Goal: Information Seeking & Learning: Learn about a topic

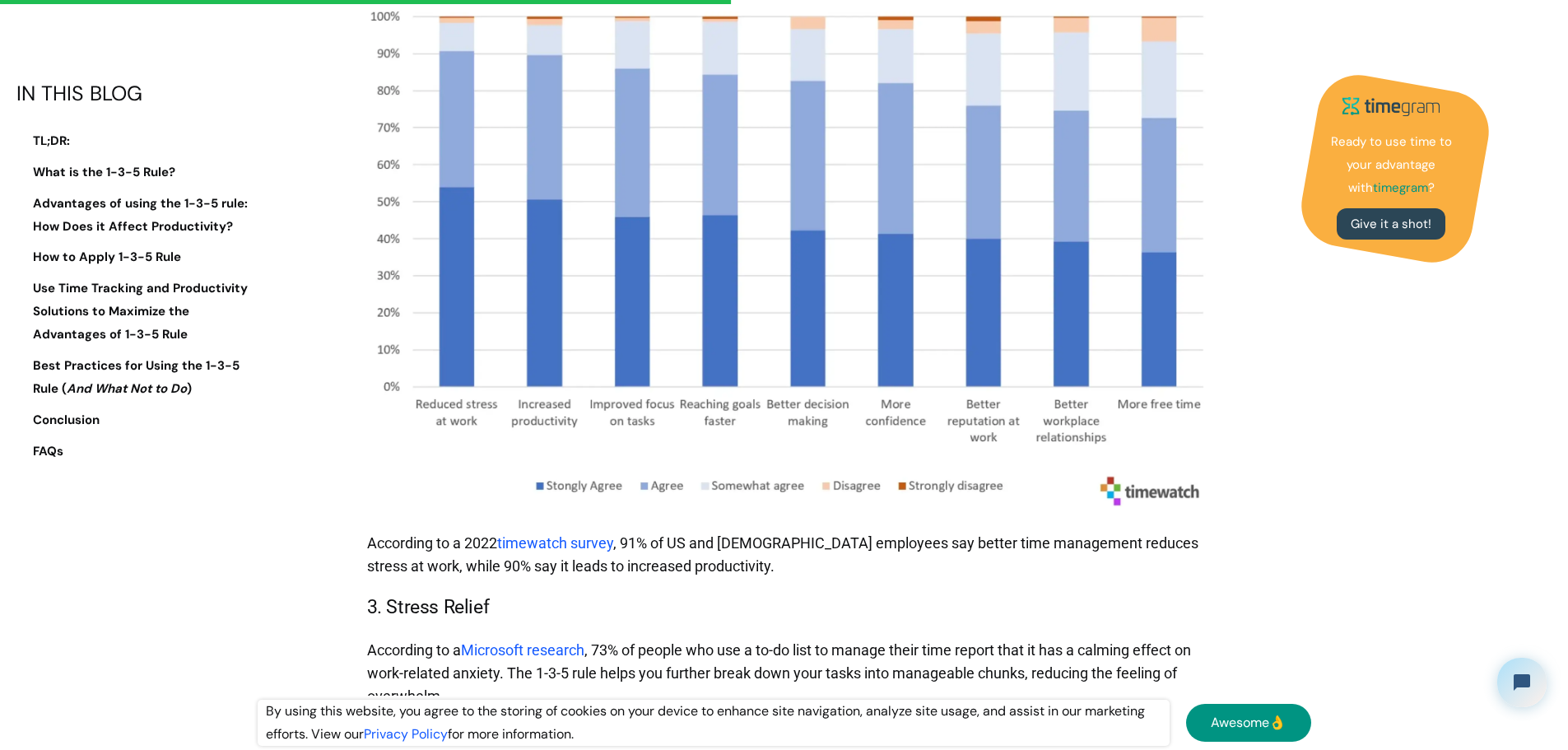
scroll to position [4525, 0]
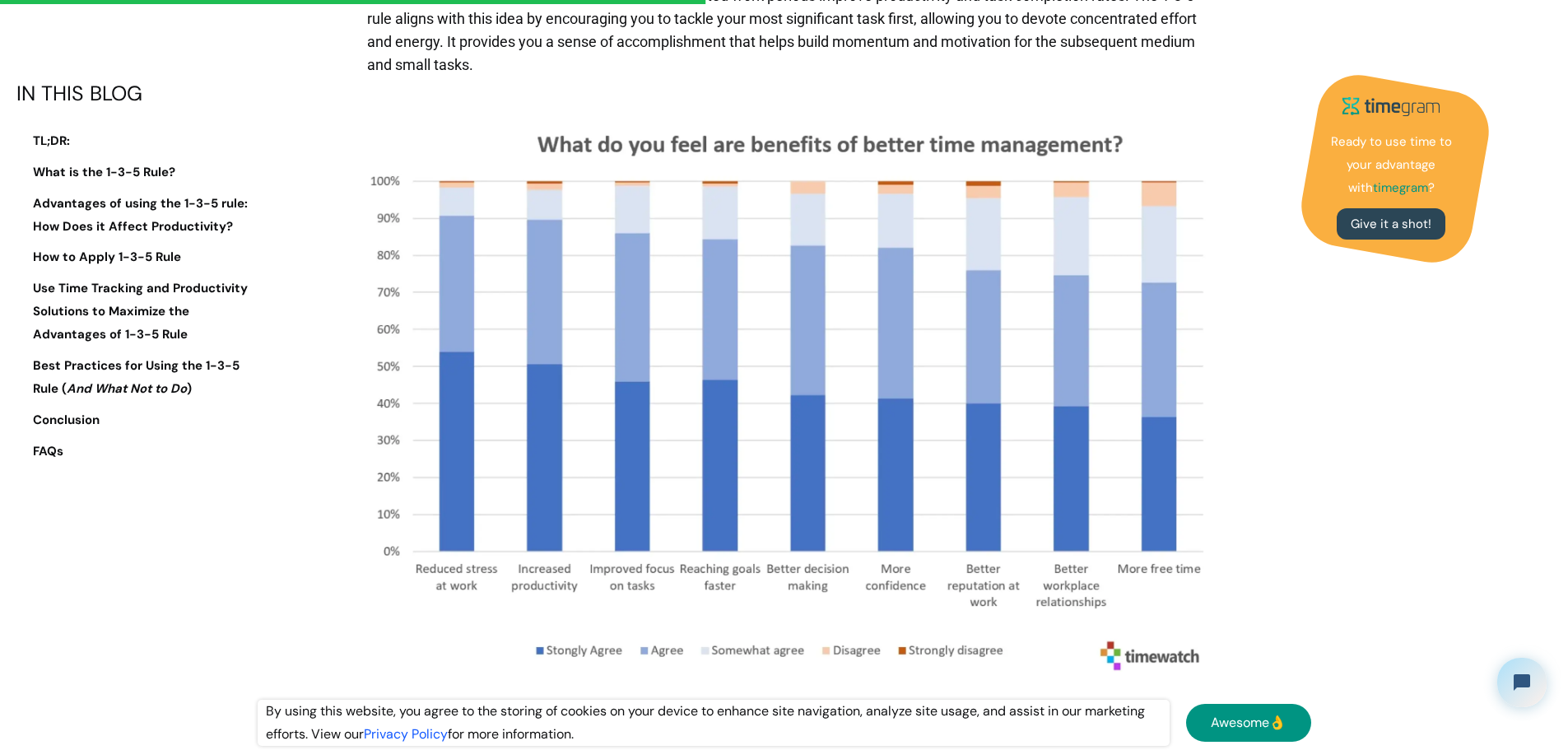
click at [714, 85] on p "Professor [PERSON_NAME] suggests that uninterrupted work periods improve produc…" at bounding box center [788, 30] width 843 height 109
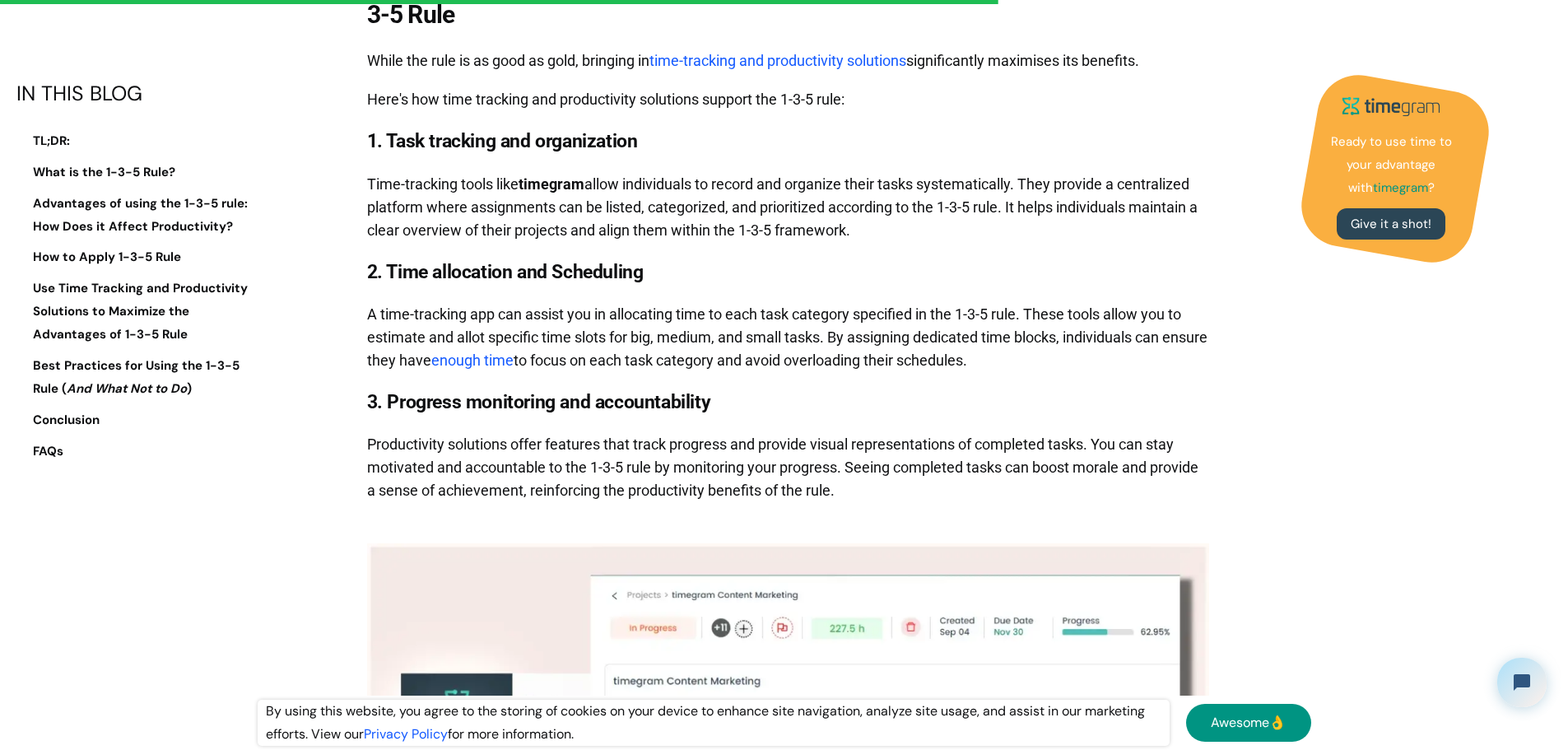
scroll to position [6829, 0]
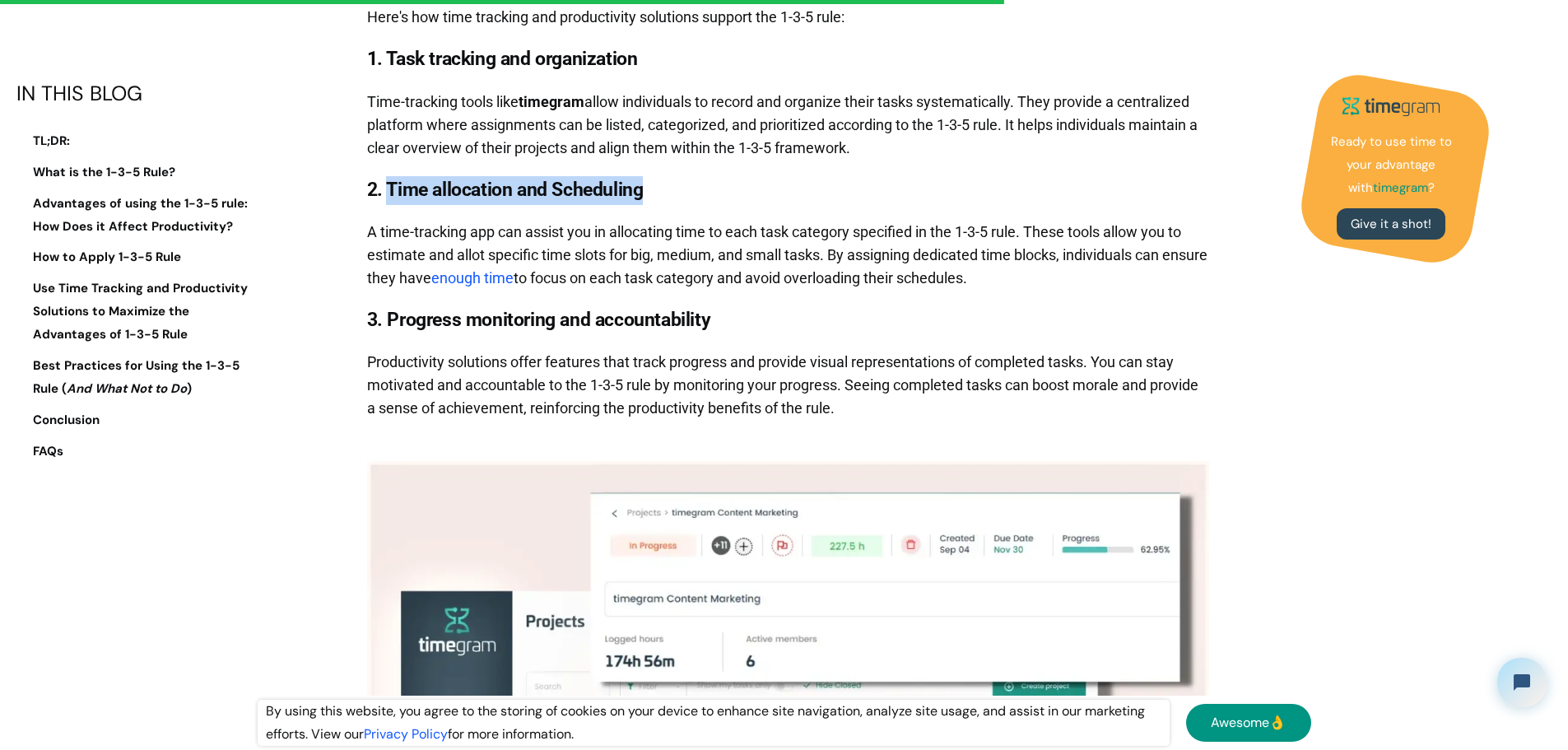
drag, startPoint x: 399, startPoint y: 398, endPoint x: 808, endPoint y: 393, distance: 409.0
click at [808, 205] on h3 "2. Time allocation and Scheduling" at bounding box center [788, 190] width 843 height 28
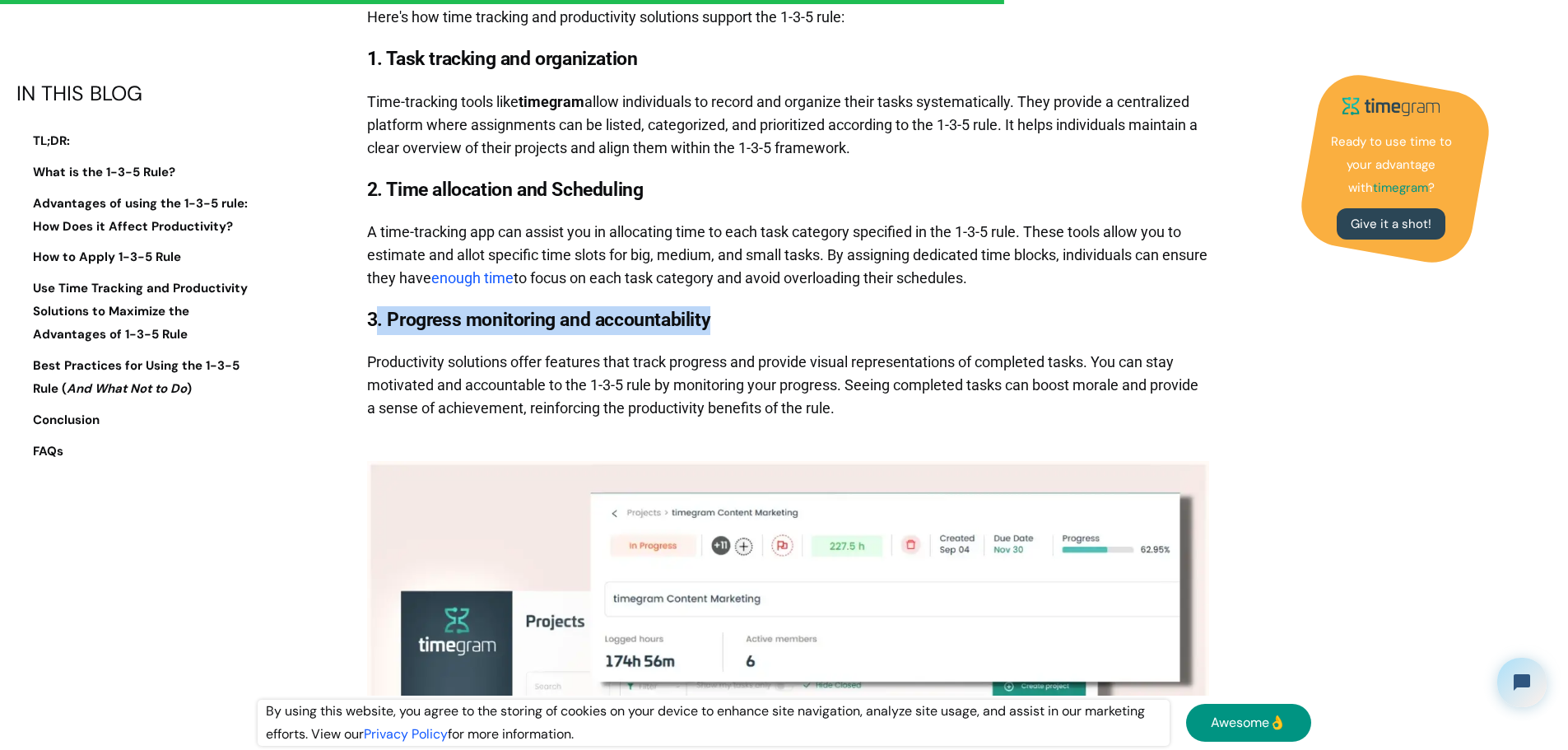
drag, startPoint x: 379, startPoint y: 534, endPoint x: 977, endPoint y: 513, distance: 598.4
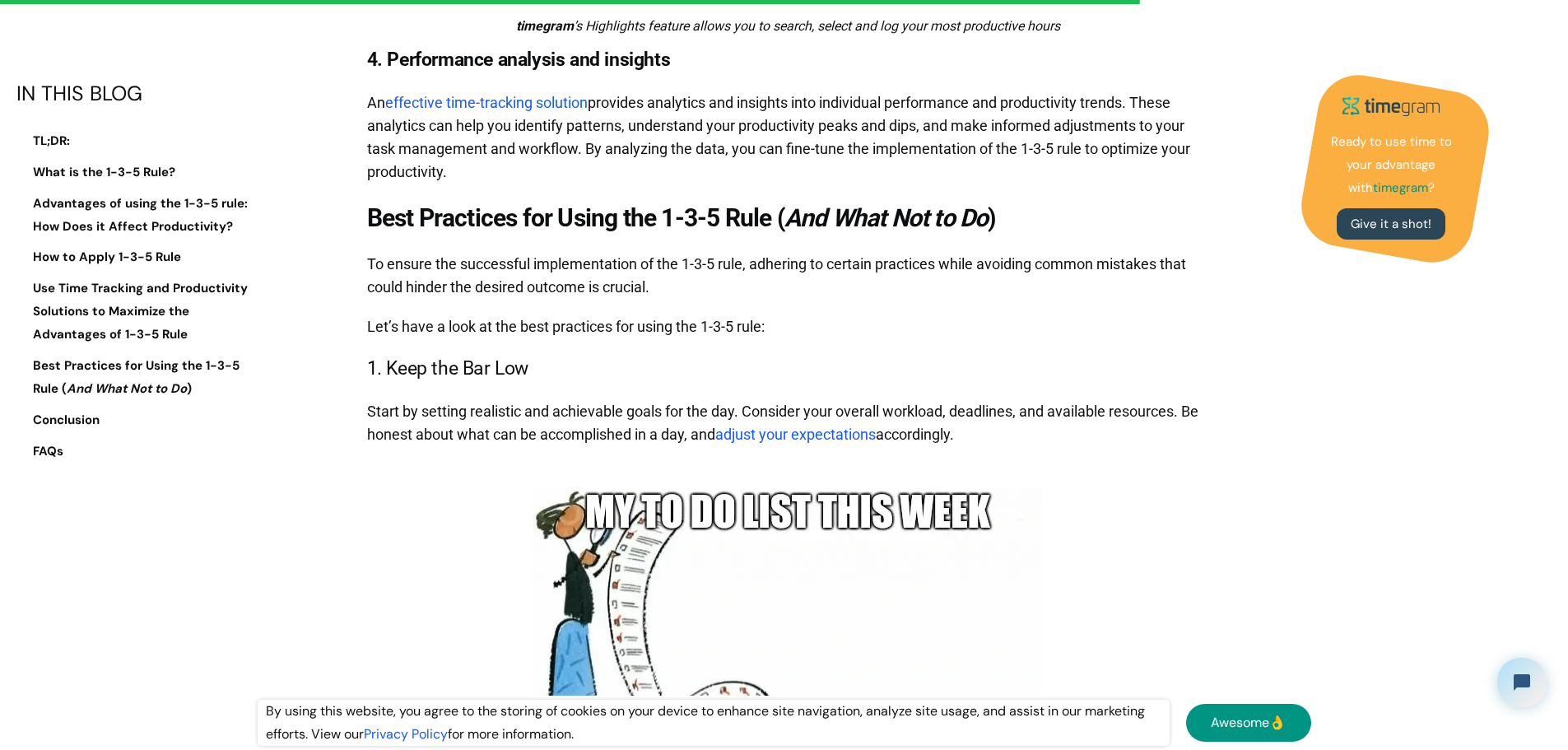
scroll to position [8146, 0]
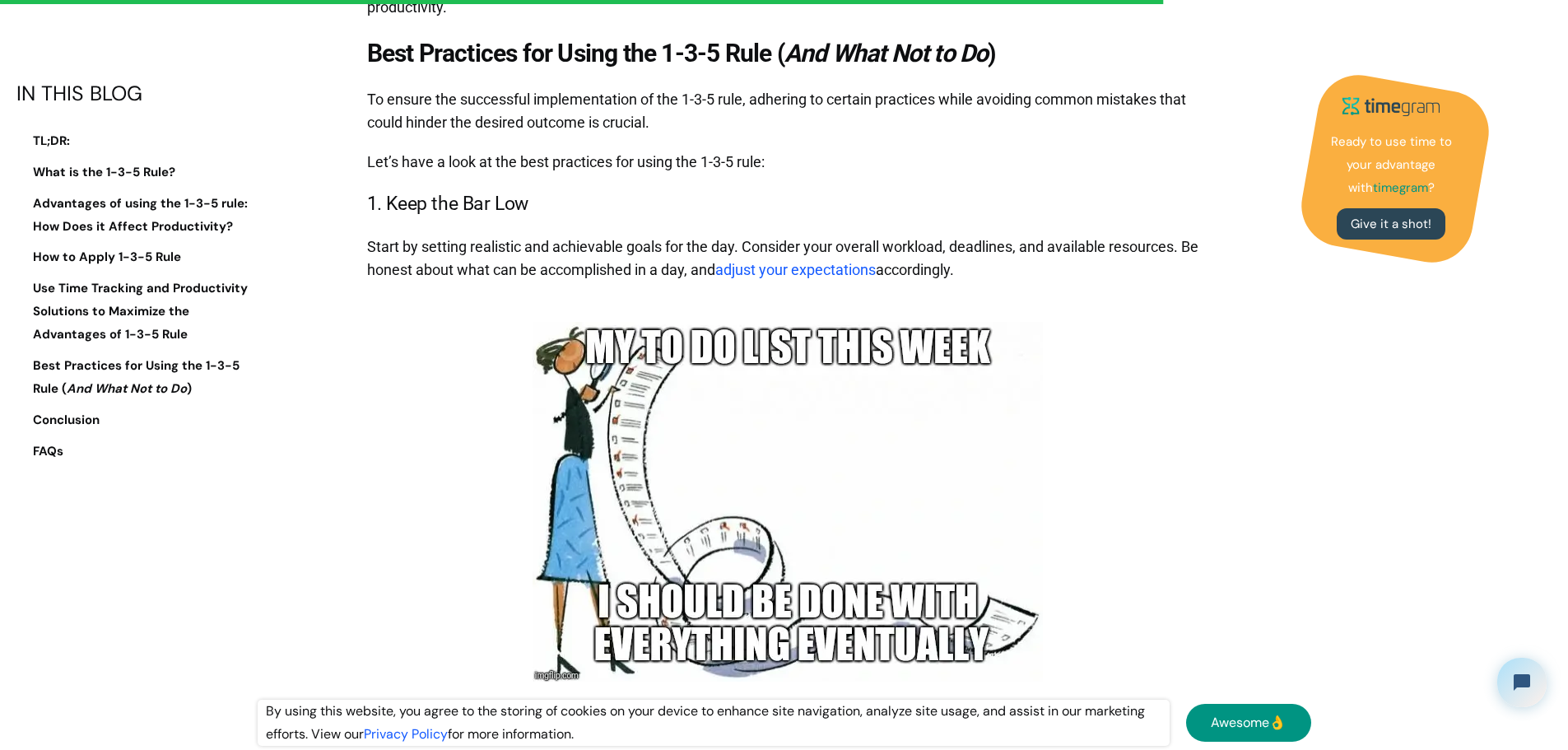
click at [772, 68] on strong "Best Practices for Using the 1-3-5 Rule" at bounding box center [569, 52] width 404 height 28
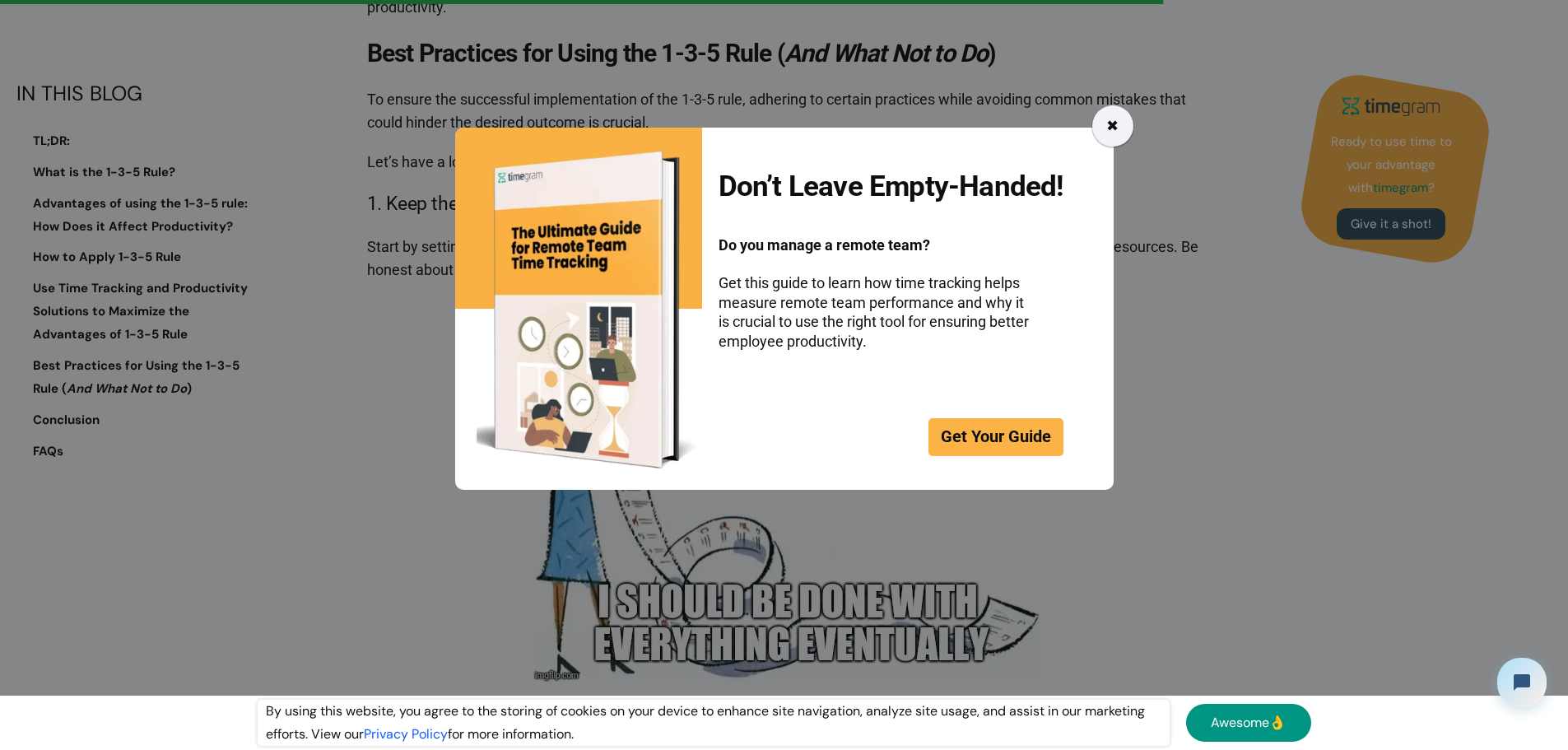
click at [1116, 118] on div "✖" at bounding box center [1113, 126] width 13 height 23
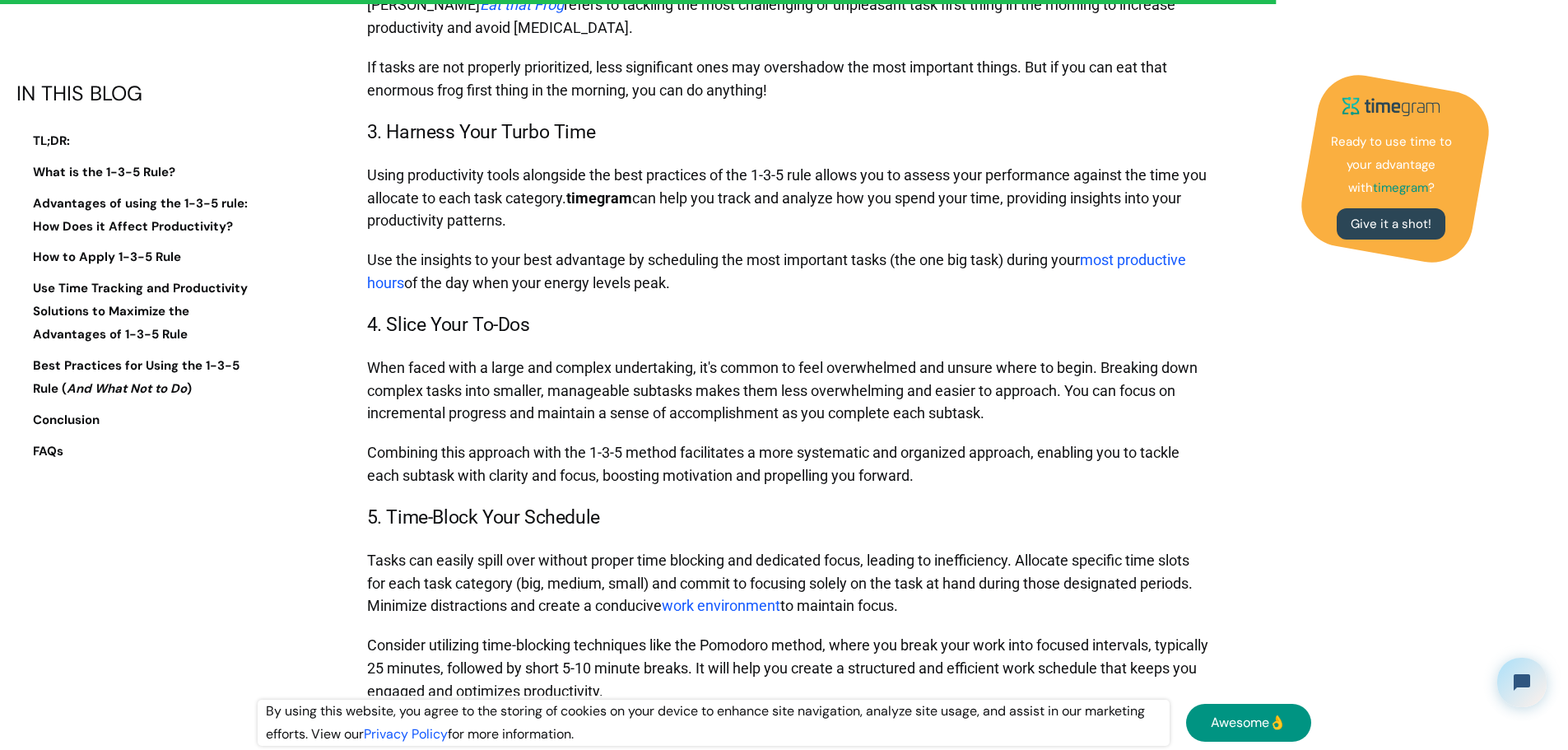
scroll to position [9134, 0]
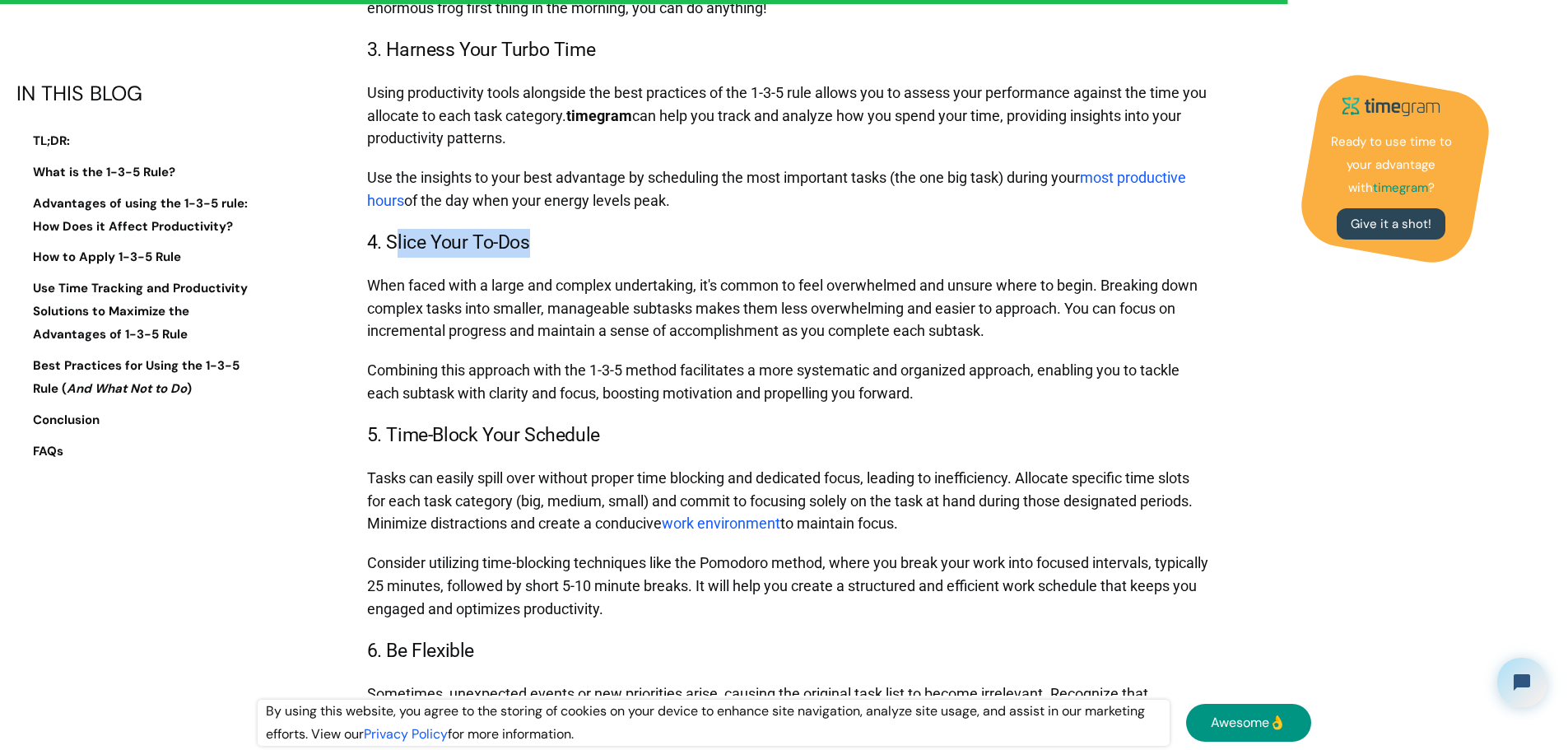
drag, startPoint x: 404, startPoint y: 565, endPoint x: 629, endPoint y: 559, distance: 225.1
click at [629, 258] on h3 "4. Slice Your To-Dos" at bounding box center [788, 243] width 843 height 28
click at [813, 220] on p "Use the insights to your best advantage by scheduling the most important tasks …" at bounding box center [788, 189] width 843 height 63
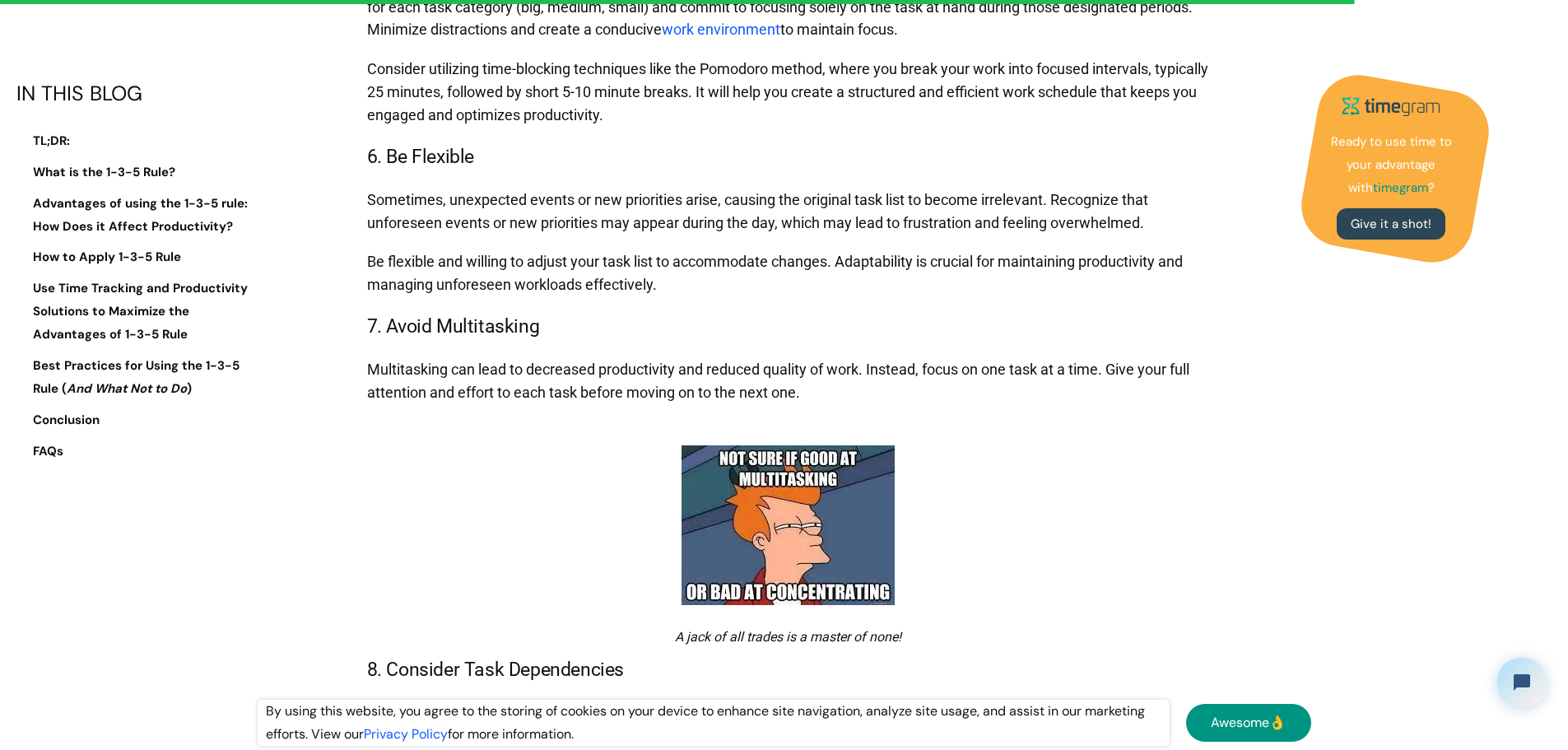
scroll to position [10121, 0]
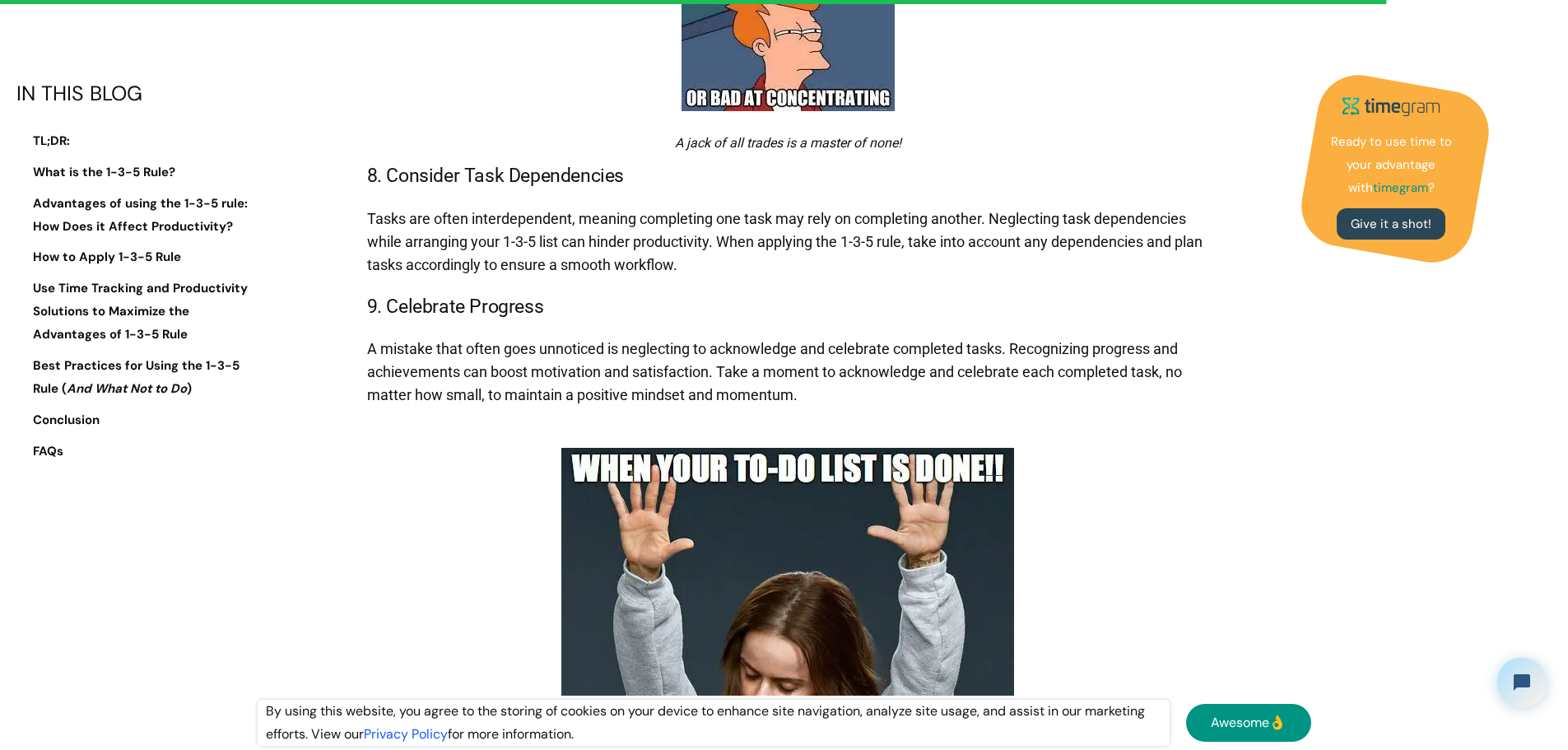
drag, startPoint x: 394, startPoint y: 178, endPoint x: 642, endPoint y: 175, distance: 248.0
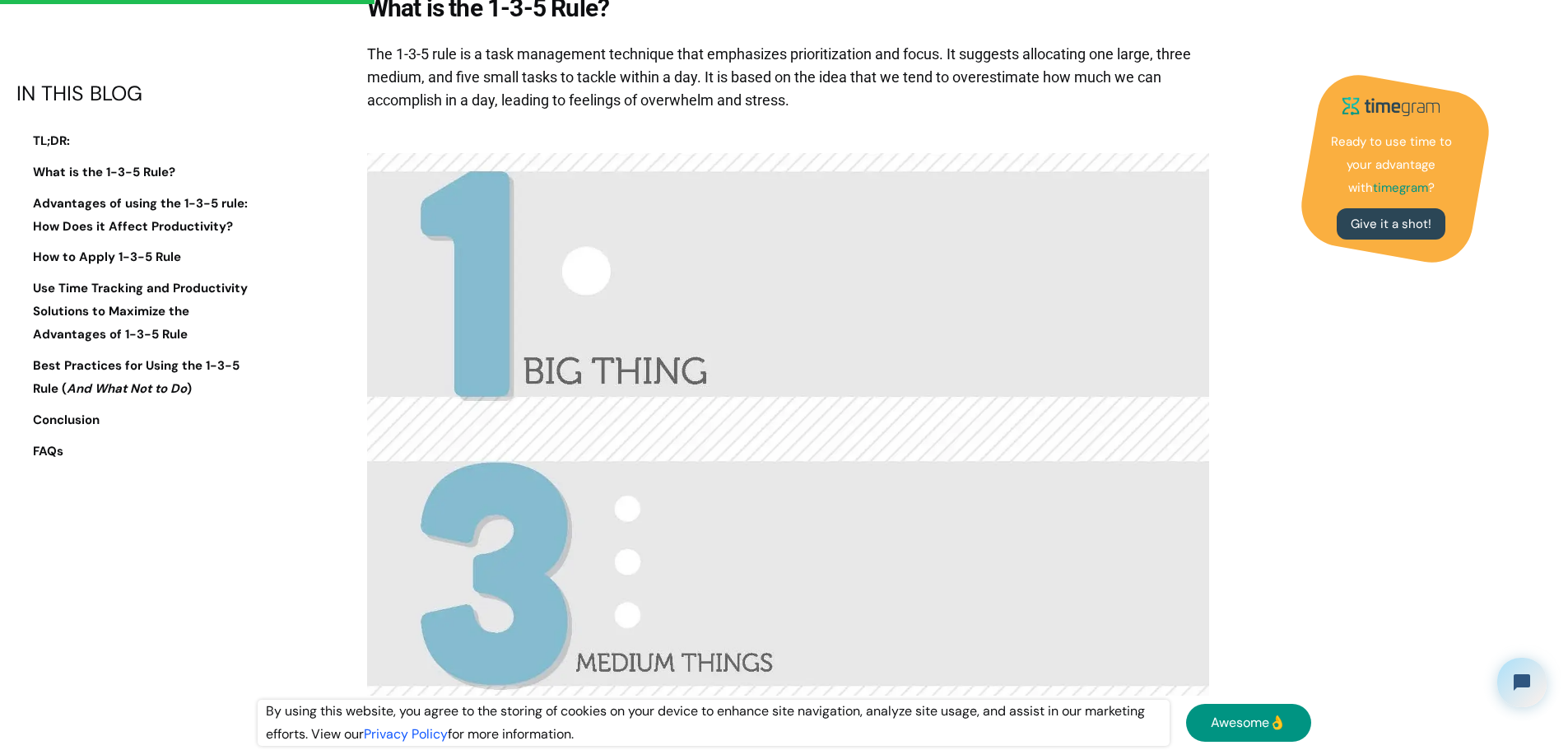
scroll to position [2962, 0]
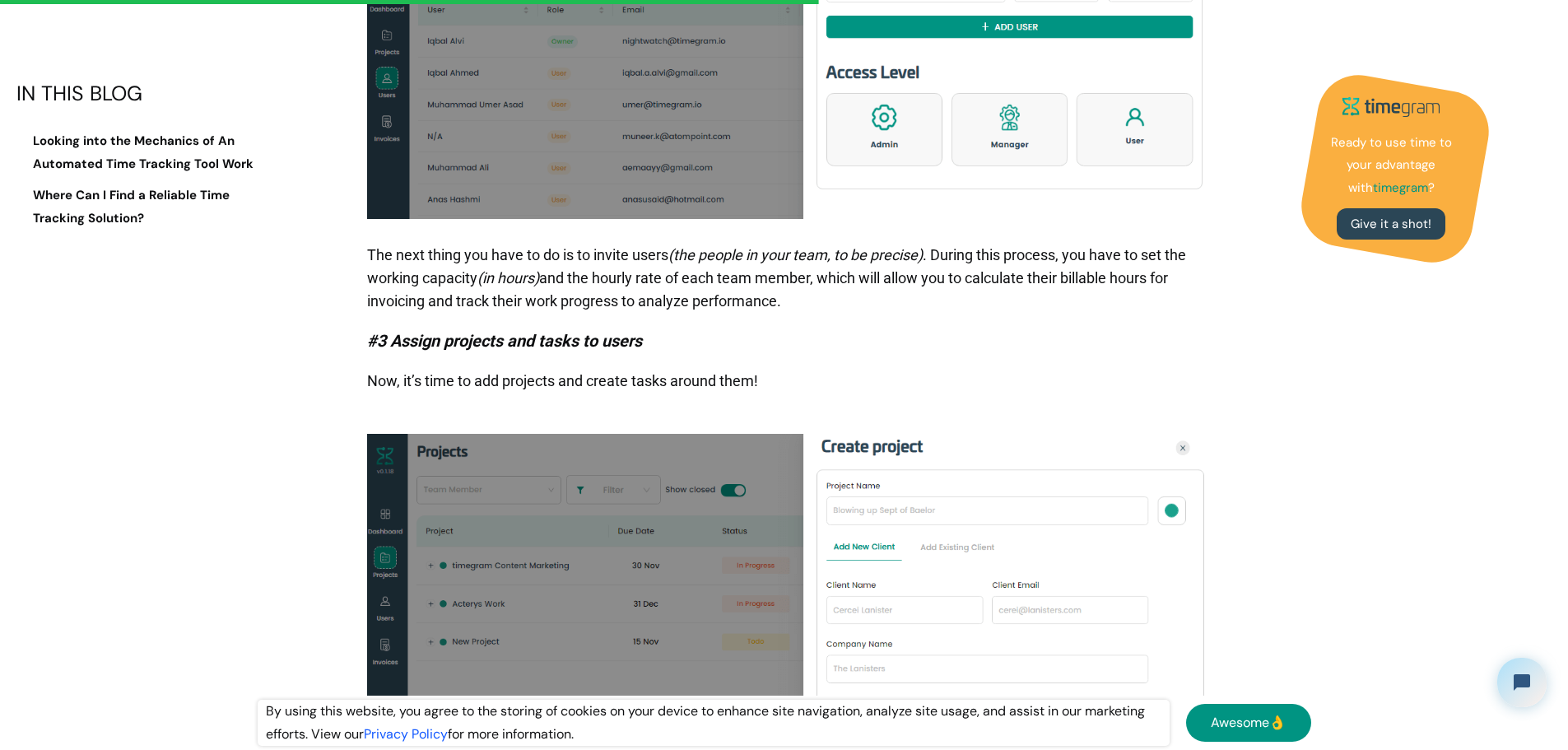
scroll to position [3127, 0]
